Goal: Transaction & Acquisition: Subscribe to service/newsletter

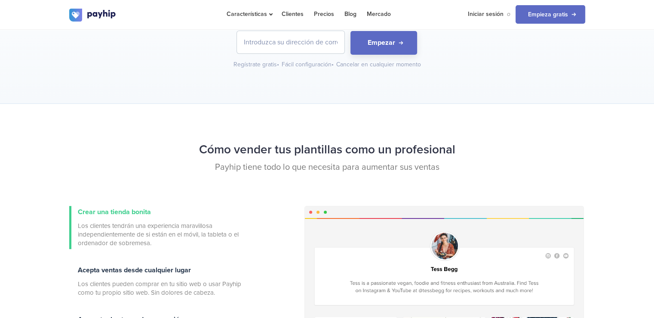
scroll to position [43, 0]
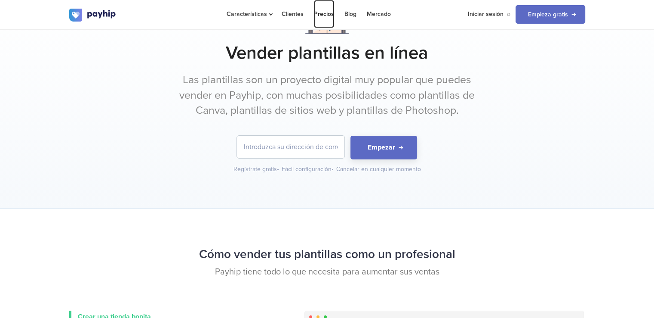
click at [321, 14] on link "Precios" at bounding box center [324, 14] width 20 height 28
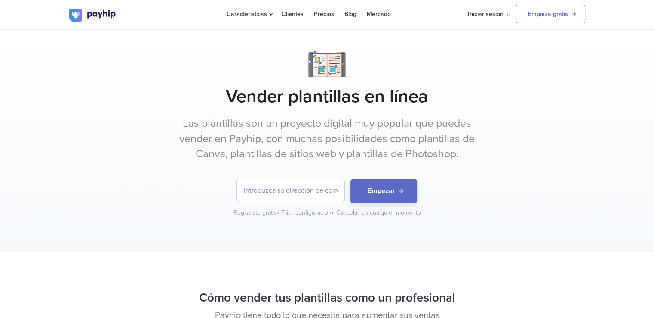
click at [303, 192] on input "email" at bounding box center [291, 190] width 108 height 22
click at [313, 149] on p "Las plantillas son un proyecto digital muy popular que puedes vender en Payhip,…" at bounding box center [327, 139] width 323 height 46
click at [296, 18] on link "Clientes" at bounding box center [293, 14] width 22 height 28
click at [290, 197] on input "email" at bounding box center [291, 190] width 108 height 22
type input "[EMAIL_ADDRESS][DOMAIN_NAME]"
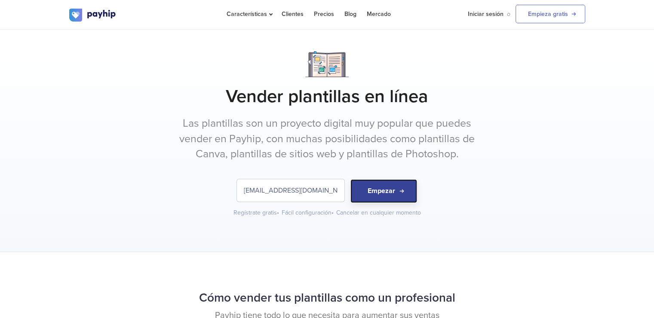
click at [383, 193] on button "Empezar" at bounding box center [384, 191] width 67 height 24
